Goal: Browse casually

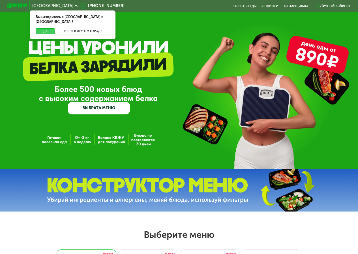
click at [44, 28] on button "Да" at bounding box center [45, 31] width 19 height 6
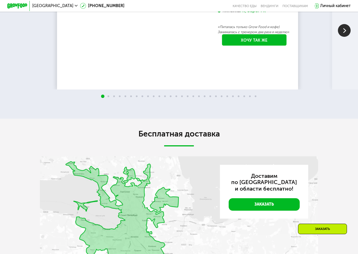
scroll to position [848, 0]
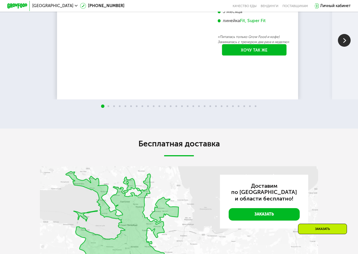
click at [339, 47] on img at bounding box center [344, 40] width 13 height 13
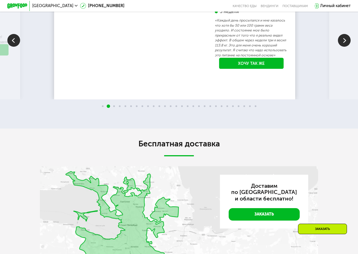
click at [339, 47] on img at bounding box center [344, 40] width 13 height 13
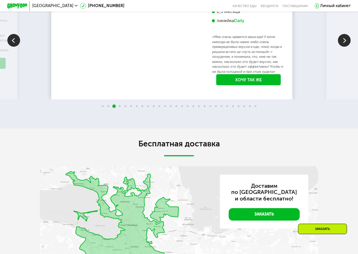
click at [339, 47] on img at bounding box center [344, 40] width 13 height 13
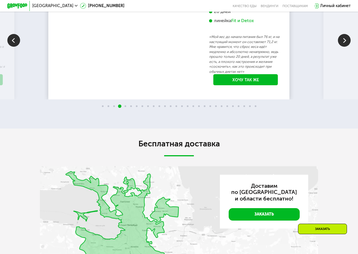
click at [339, 47] on img at bounding box center [344, 40] width 13 height 13
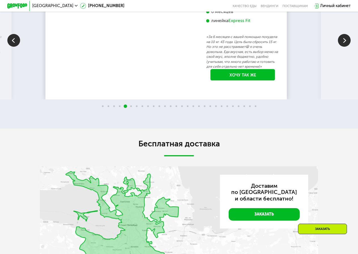
click at [339, 47] on img at bounding box center [344, 40] width 13 height 13
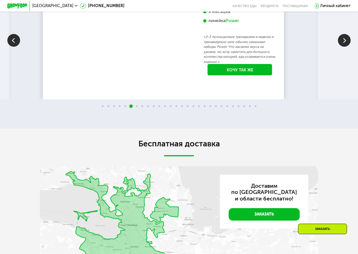
click at [339, 47] on img at bounding box center [344, 40] width 13 height 13
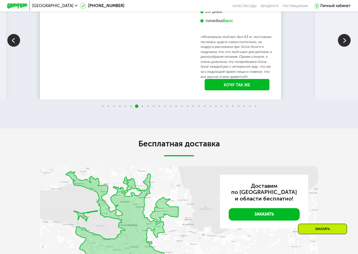
click at [339, 47] on img at bounding box center [344, 40] width 13 height 13
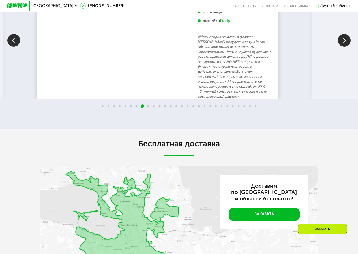
click at [339, 47] on img at bounding box center [344, 40] width 13 height 13
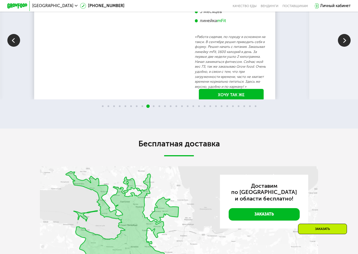
click at [344, 47] on img at bounding box center [344, 40] width 13 height 13
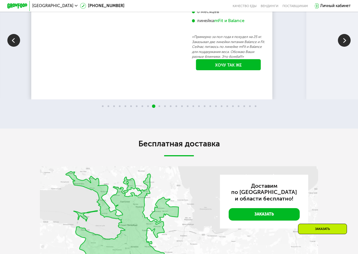
click at [344, 47] on img at bounding box center [344, 40] width 13 height 13
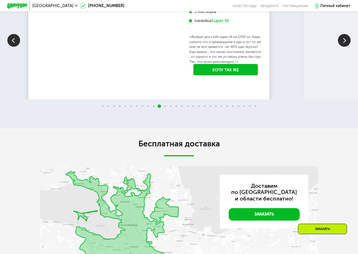
click at [344, 47] on img at bounding box center [344, 40] width 13 height 13
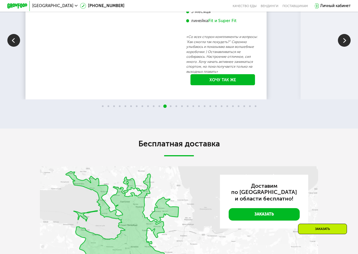
click at [341, 47] on img at bounding box center [344, 40] width 13 height 13
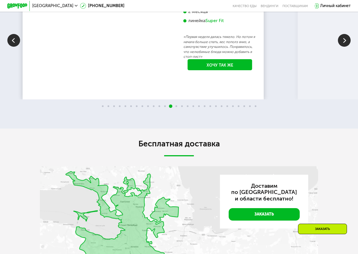
click at [341, 47] on img at bounding box center [344, 40] width 13 height 13
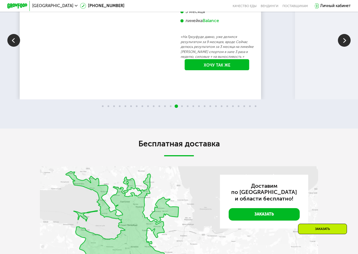
click at [341, 47] on img at bounding box center [344, 40] width 13 height 13
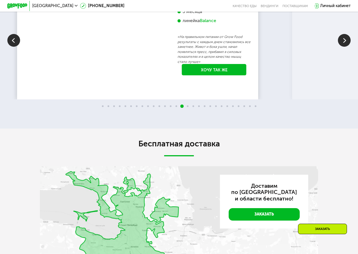
click at [341, 47] on img at bounding box center [344, 40] width 13 height 13
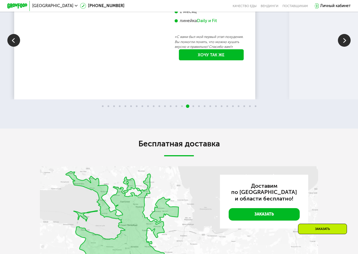
click at [340, 47] on img at bounding box center [344, 40] width 13 height 13
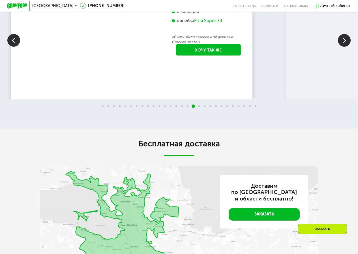
click at [345, 47] on img at bounding box center [344, 40] width 13 height 13
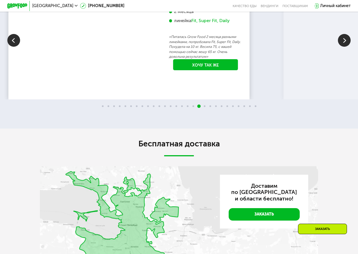
click at [345, 47] on img at bounding box center [344, 40] width 13 height 13
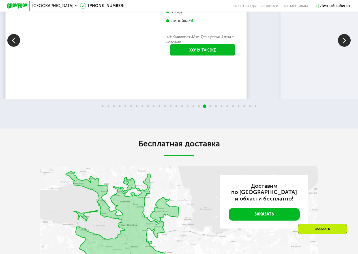
click at [345, 47] on img at bounding box center [344, 40] width 13 height 13
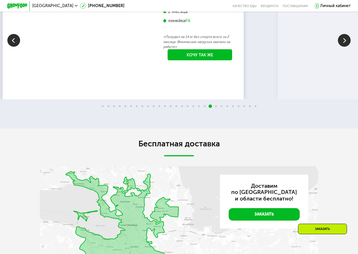
click at [345, 47] on img at bounding box center [344, 40] width 13 height 13
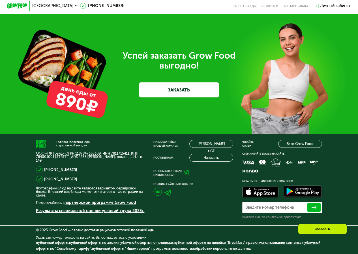
scroll to position [1342, 0]
